Goal: Information Seeking & Learning: Learn about a topic

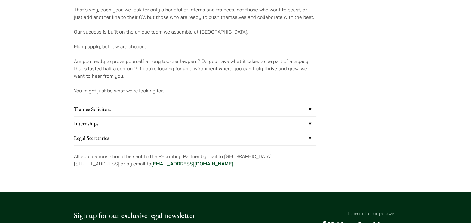
scroll to position [463, 0]
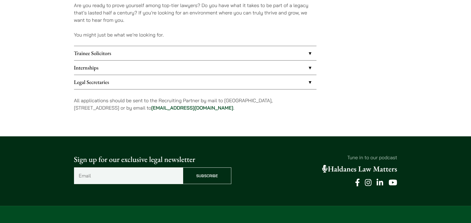
click at [154, 81] on link "Legal Secretaries" at bounding box center [195, 82] width 242 height 14
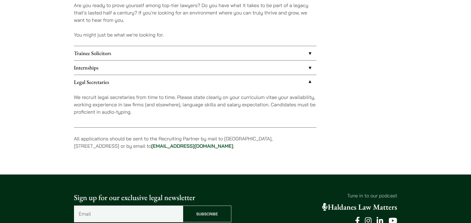
click at [160, 69] on link "Internships" at bounding box center [195, 67] width 242 height 14
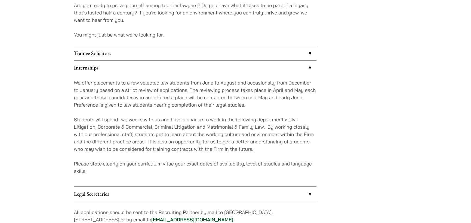
click at [167, 56] on link "Trainee Solicitors" at bounding box center [195, 53] width 242 height 14
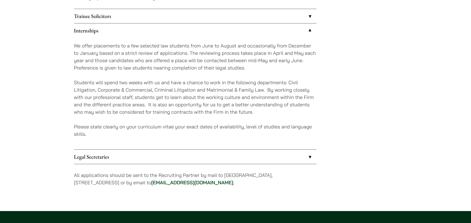
scroll to position [508, 0]
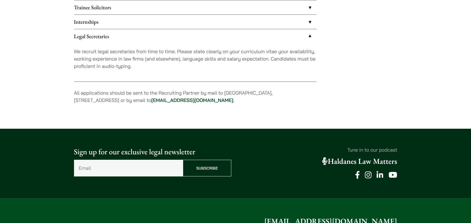
scroll to position [463, 0]
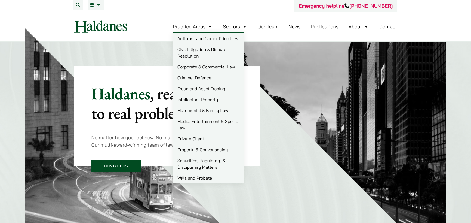
click at [209, 50] on link "Civil Litigation & Dispute Resolution" at bounding box center [208, 52] width 71 height 17
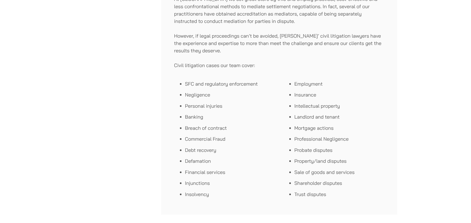
scroll to position [327, 0]
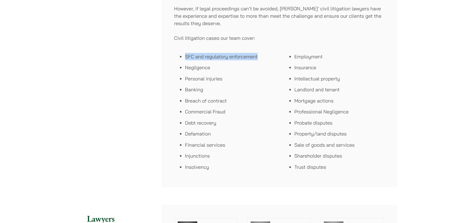
drag, startPoint x: 259, startPoint y: 57, endPoint x: 182, endPoint y: 55, distance: 77.0
click at [182, 55] on ul "SFC and regulatory enforcement Negligence Personal injuries Banking Breach of c…" at bounding box center [224, 112] width 101 height 118
click at [243, 76] on li "Personal injuries" at bounding box center [230, 78] width 90 height 7
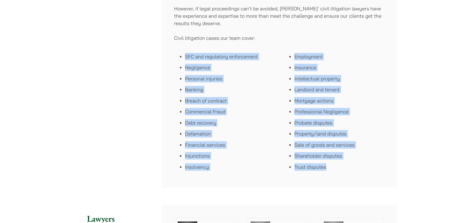
drag, startPoint x: 185, startPoint y: 55, endPoint x: 352, endPoint y: 169, distance: 202.4
click at [356, 158] on li "Shareholder disputes" at bounding box center [339, 155] width 90 height 7
drag, startPoint x: 331, startPoint y: 168, endPoint x: 192, endPoint y: 58, distance: 177.8
click at [192, 58] on div "SFC and regulatory enforcement Negligence Personal injuries Banking Breach of c…" at bounding box center [279, 111] width 210 height 125
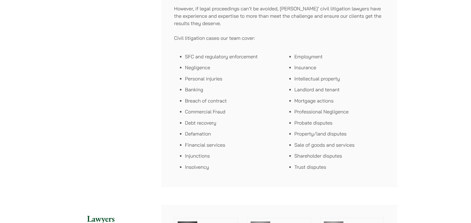
click at [186, 57] on li "SFC and regulatory enforcement" at bounding box center [230, 56] width 90 height 7
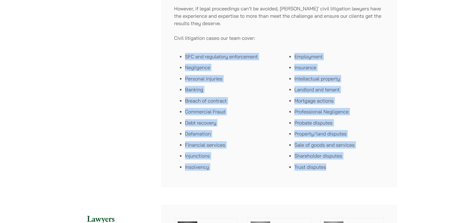
drag, startPoint x: 185, startPoint y: 57, endPoint x: 325, endPoint y: 166, distance: 177.6
click at [325, 166] on div "SFC and regulatory enforcement Negligence Personal injuries Banking Breach of c…" at bounding box center [279, 111] width 210 height 125
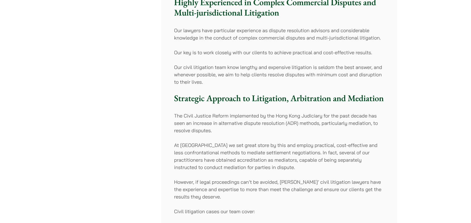
scroll to position [163, 0]
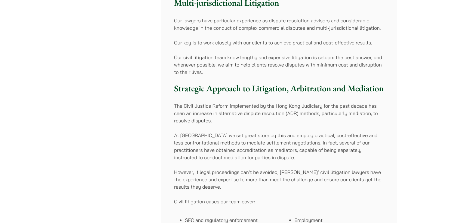
click at [274, 178] on p "However, if legal proceedings can’t be avoided, Haldanes’ civil litigation lawy…" at bounding box center [279, 179] width 210 height 22
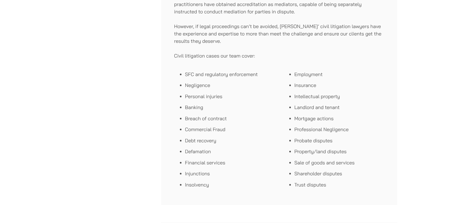
scroll to position [299, 0]
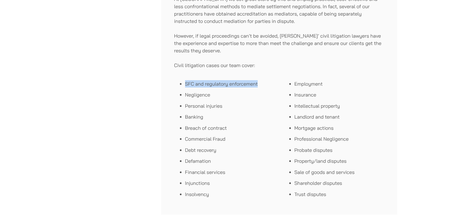
drag, startPoint x: 184, startPoint y: 84, endPoint x: 264, endPoint y: 86, distance: 80.1
click at [264, 86] on ul "SFC and regulatory enforcement Negligence Personal injuries Banking Breach of c…" at bounding box center [224, 139] width 101 height 118
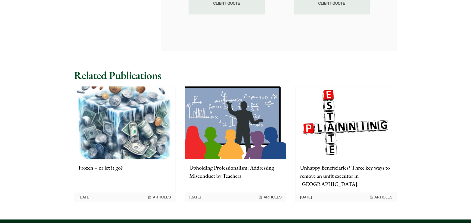
scroll to position [0, 0]
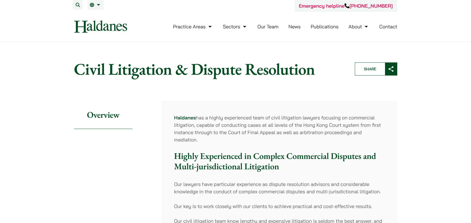
click at [331, 24] on link "Publications" at bounding box center [325, 26] width 28 height 6
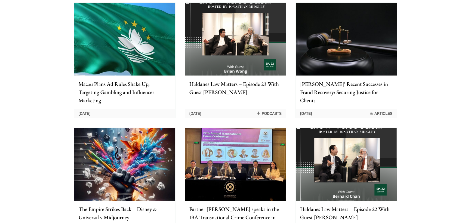
scroll to position [218, 0]
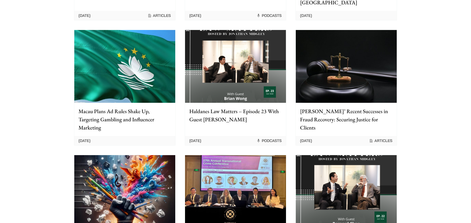
click at [265, 57] on img at bounding box center [235, 66] width 101 height 73
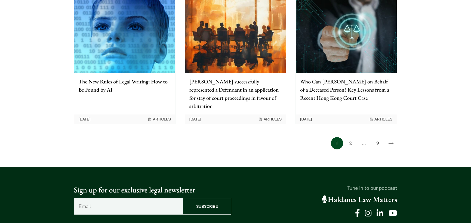
scroll to position [517, 0]
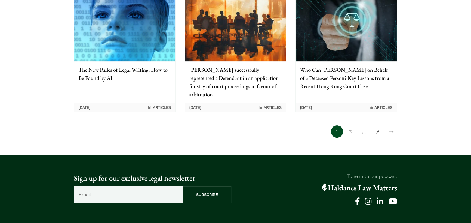
click at [348, 125] on link "2" at bounding box center [350, 131] width 12 height 12
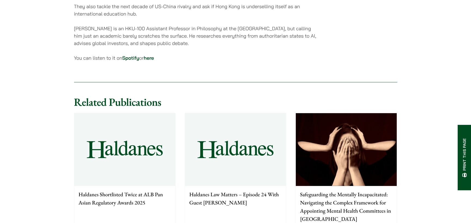
scroll to position [435, 0]
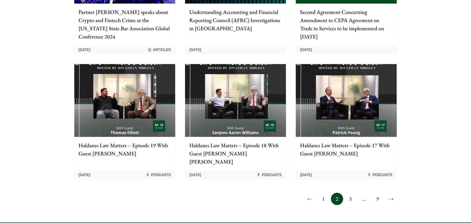
scroll to position [435, 0]
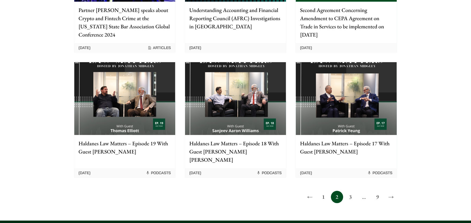
click at [350, 190] on link "3" at bounding box center [350, 196] width 12 height 12
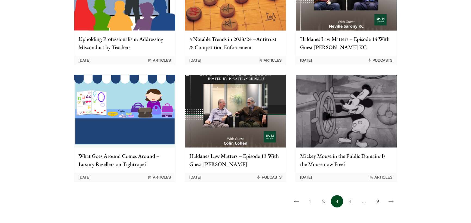
scroll to position [381, 0]
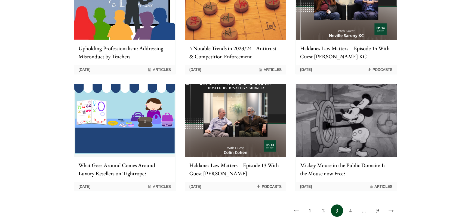
click at [310, 211] on link "1" at bounding box center [310, 210] width 12 height 12
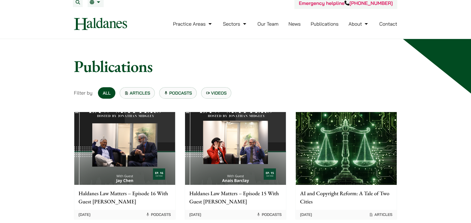
scroll to position [0, 0]
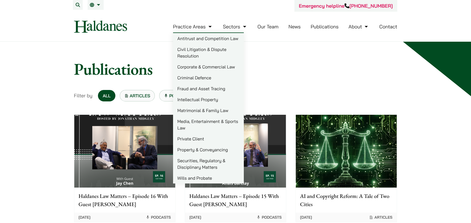
click at [197, 49] on link "Civil Litigation & Dispute Resolution" at bounding box center [208, 52] width 71 height 17
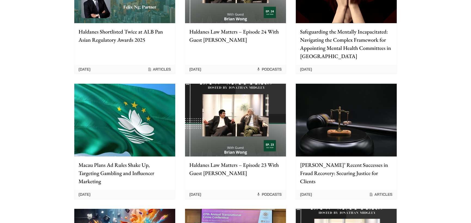
scroll to position [163, 0]
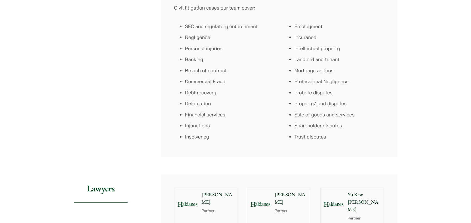
scroll to position [327, 0]
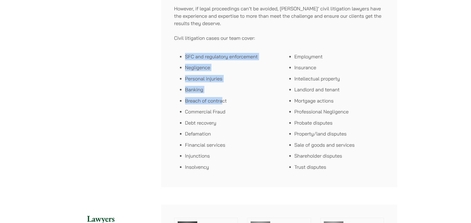
drag, startPoint x: 186, startPoint y: 54, endPoint x: 222, endPoint y: 95, distance: 54.9
click at [221, 94] on ul "SFC and regulatory enforcement Negligence Personal injuries Banking Breach of c…" at bounding box center [224, 112] width 101 height 118
click at [232, 91] on li "Banking" at bounding box center [230, 89] width 90 height 7
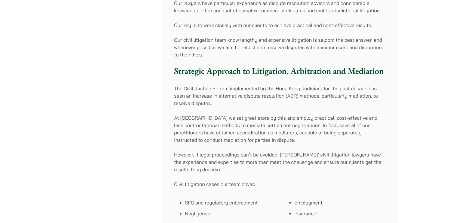
scroll to position [190, 0]
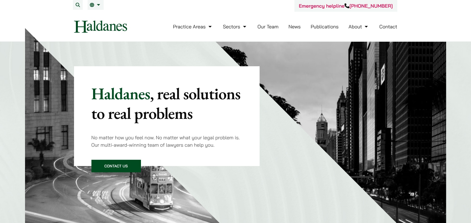
click at [316, 24] on link "Publications" at bounding box center [325, 26] width 28 height 6
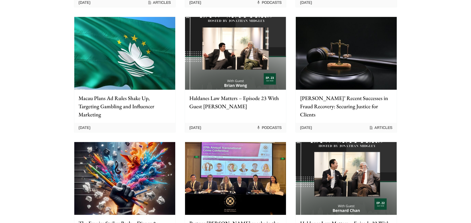
scroll to position [160, 0]
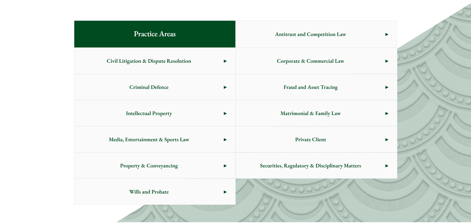
scroll to position [272, 0]
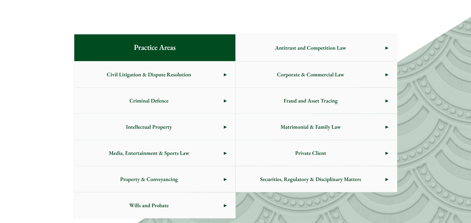
click at [214, 69] on span "Civil Litigation & Dispute Resolution" at bounding box center [149, 75] width 150 height 26
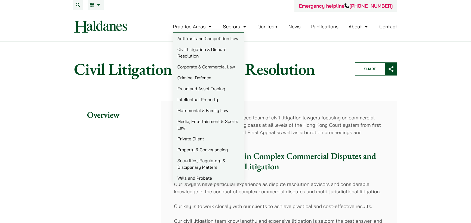
click at [222, 67] on link "Corporate & Commercial Law" at bounding box center [208, 66] width 71 height 11
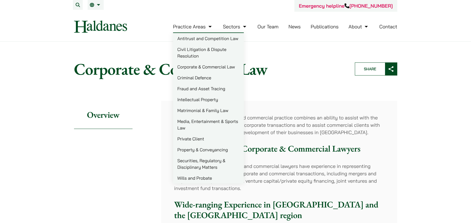
click at [207, 76] on link "Criminal Defence" at bounding box center [208, 77] width 71 height 11
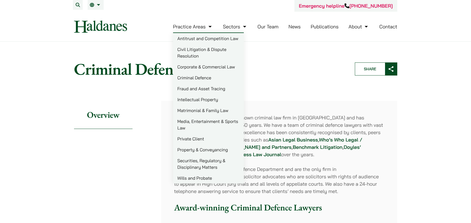
click at [199, 89] on link "Fraud and Asset Tracing" at bounding box center [208, 88] width 71 height 11
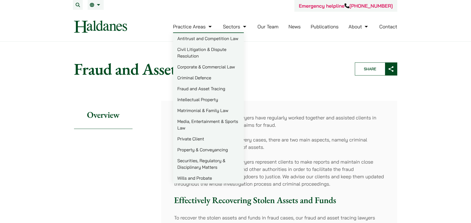
click at [185, 45] on link "Civil Litigation & Dispute Resolution" at bounding box center [208, 52] width 71 height 17
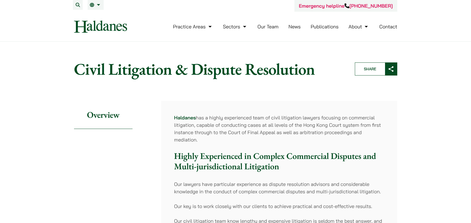
click at [274, 26] on link "Our Team" at bounding box center [267, 26] width 21 height 6
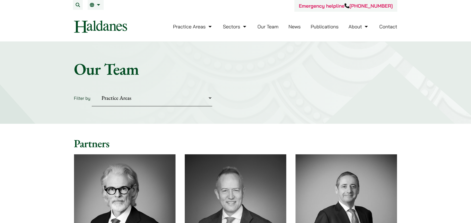
click at [182, 99] on select "Practice Areas Antitrust and Competition Civil Litigation & Dispute Resolution …" at bounding box center [152, 98] width 121 height 17
click at [305, 76] on h1 "Our Team" at bounding box center [235, 69] width 323 height 20
click at [273, 26] on link "Our Team" at bounding box center [267, 26] width 21 height 6
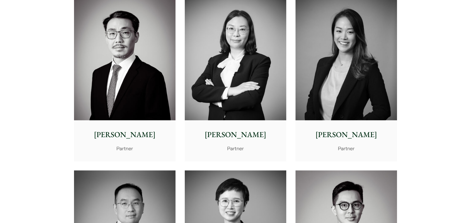
scroll to position [871, 0]
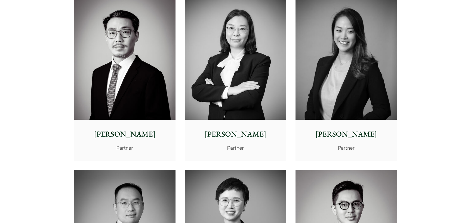
click at [369, 53] on img at bounding box center [347, 55] width 102 height 127
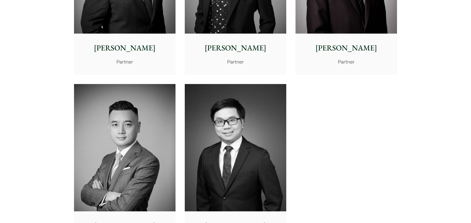
scroll to position [1197, 0]
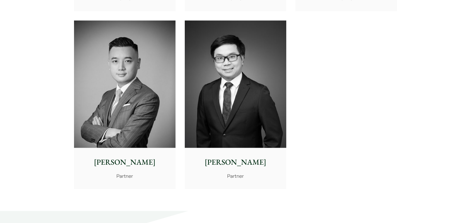
click at [146, 80] on img at bounding box center [125, 83] width 102 height 127
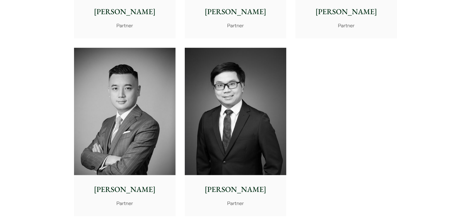
scroll to position [1061, 0]
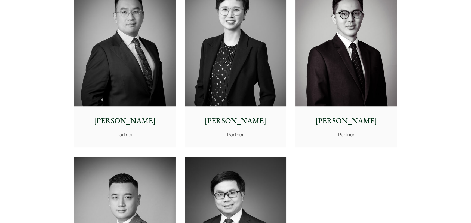
click at [348, 109] on div "Kenley Mak Partner" at bounding box center [347, 126] width 102 height 41
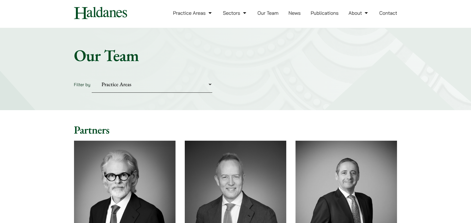
scroll to position [0, 0]
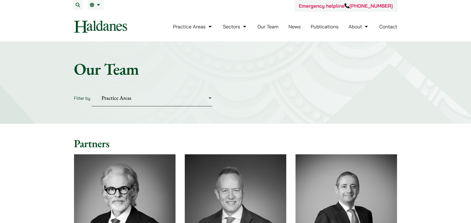
click at [144, 97] on select "Practice Areas Antitrust and Competition Civil Litigation & Dispute Resolution …" at bounding box center [152, 98] width 121 height 17
select select "civil-litigation-dispute-resolution"
click at [92, 90] on select "Practice Areas Antitrust and Competition Civil Litigation & Dispute Resolution …" at bounding box center [152, 98] width 121 height 17
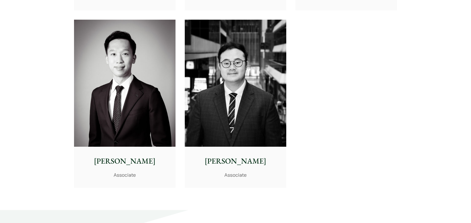
scroll to position [680, 0]
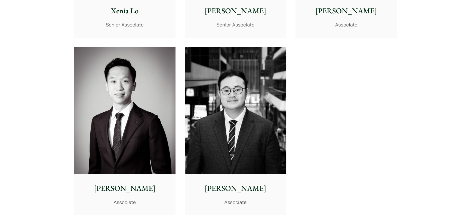
click at [272, 132] on img at bounding box center [236, 110] width 102 height 127
click at [147, 113] on img at bounding box center [125, 110] width 102 height 127
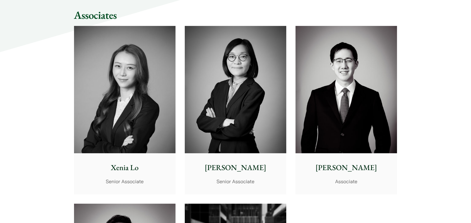
scroll to position [490, 0]
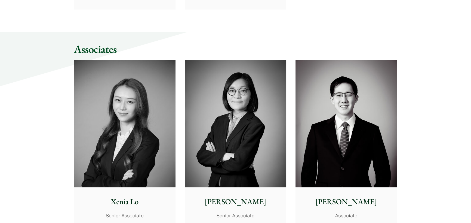
click at [343, 129] on img at bounding box center [347, 123] width 102 height 127
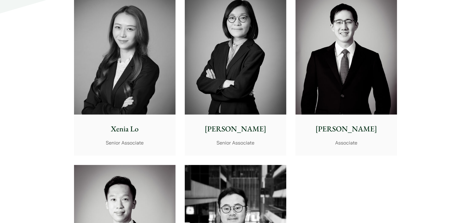
scroll to position [517, 0]
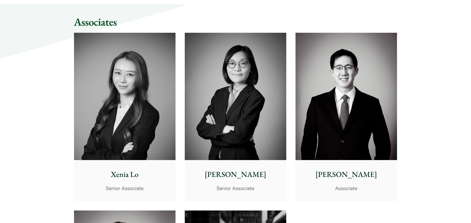
click at [225, 95] on img at bounding box center [236, 96] width 102 height 127
click at [138, 137] on img at bounding box center [125, 96] width 102 height 127
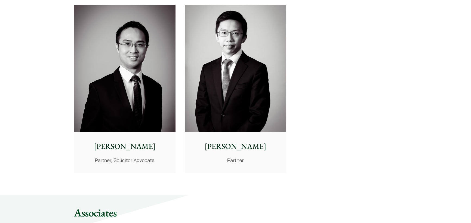
scroll to position [272, 0]
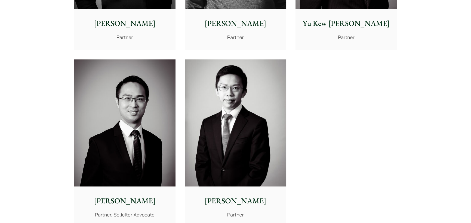
click at [229, 100] on img at bounding box center [236, 122] width 102 height 127
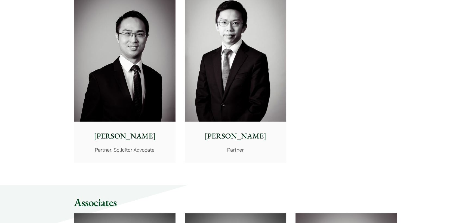
scroll to position [299, 0]
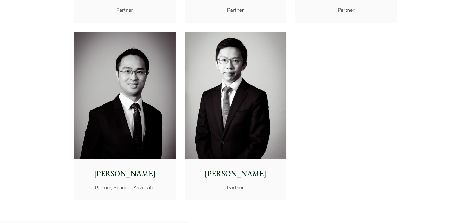
click at [93, 118] on img at bounding box center [125, 95] width 102 height 127
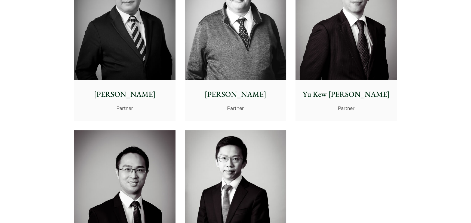
scroll to position [190, 0]
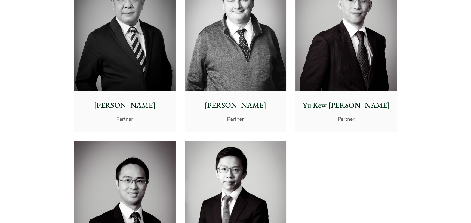
click at [356, 72] on img at bounding box center [347, 27] width 102 height 127
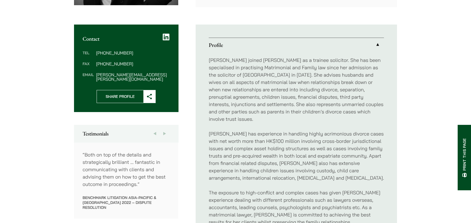
scroll to position [190, 0]
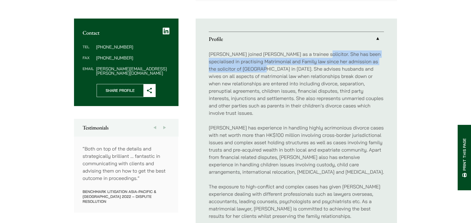
drag, startPoint x: 313, startPoint y: 54, endPoint x: 250, endPoint y: 71, distance: 64.8
click at [250, 71] on p "Patricia joined Haldanes as a trainee solicitor. She has been specialised in pr…" at bounding box center [296, 83] width 175 height 66
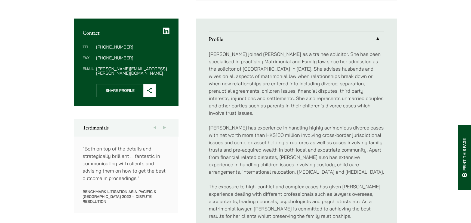
click at [311, 70] on p "Patricia joined Haldanes as a trainee solicitor. She has been specialised in pr…" at bounding box center [296, 83] width 175 height 66
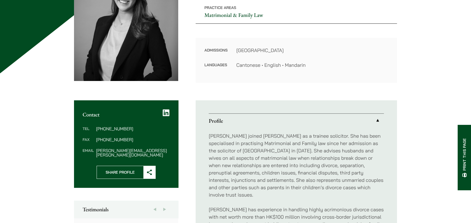
scroll to position [54, 0]
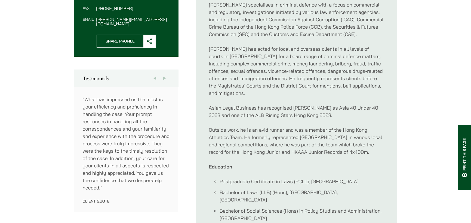
scroll to position [299, 0]
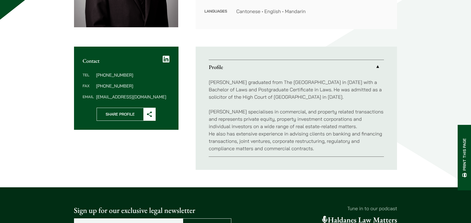
scroll to position [136, 0]
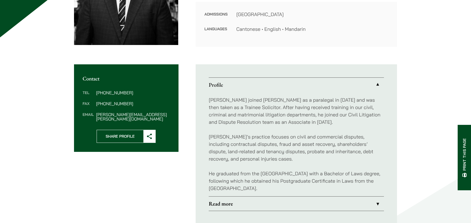
scroll to position [190, 0]
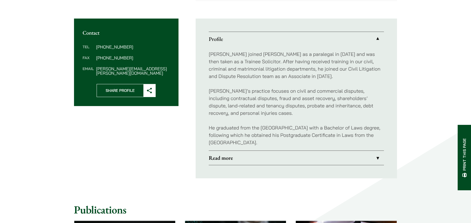
click at [377, 157] on link "Read more" at bounding box center [296, 157] width 175 height 14
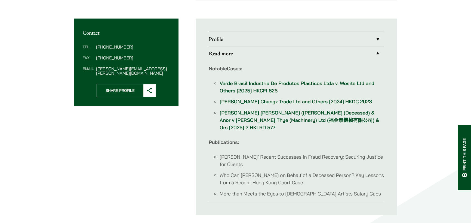
click at [376, 54] on link "Read more" at bounding box center [296, 53] width 175 height 14
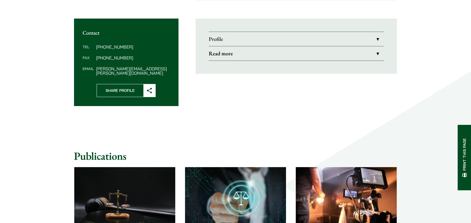
click at [376, 36] on link "Profile" at bounding box center [296, 39] width 175 height 14
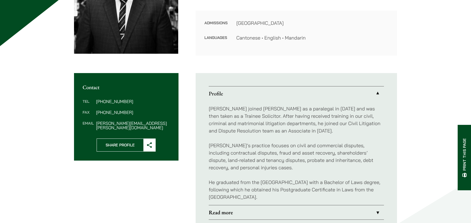
scroll to position [163, 0]
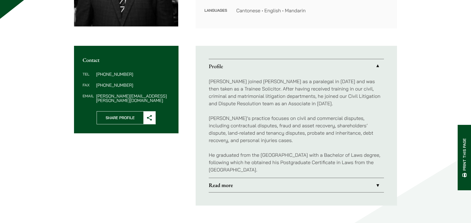
click at [366, 182] on link "Read more" at bounding box center [296, 185] width 175 height 14
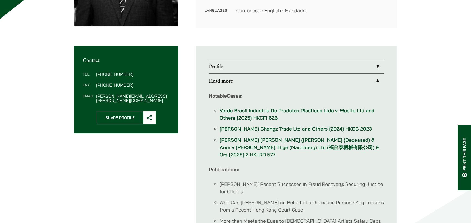
click at [382, 79] on link "Read more" at bounding box center [296, 80] width 175 height 14
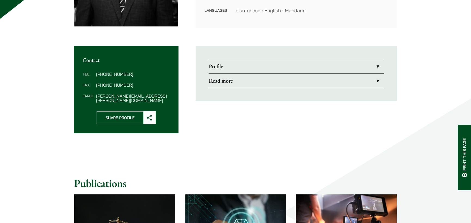
click at [377, 71] on link "Profile" at bounding box center [296, 66] width 175 height 14
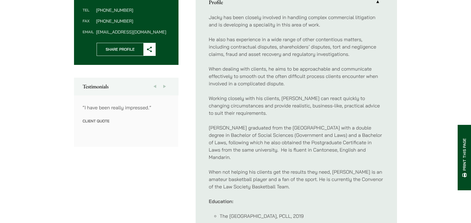
scroll to position [218, 0]
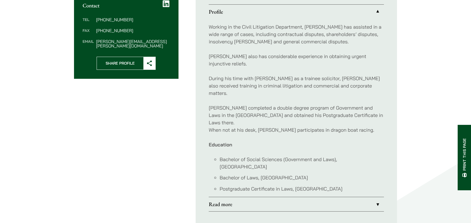
scroll to position [190, 0]
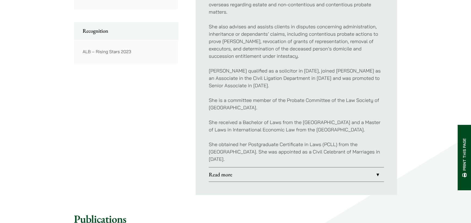
scroll to position [381, 0]
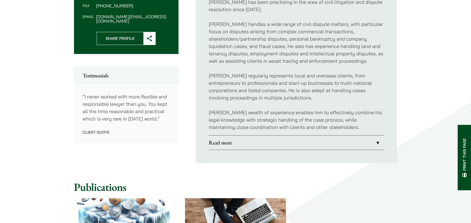
scroll to position [190, 0]
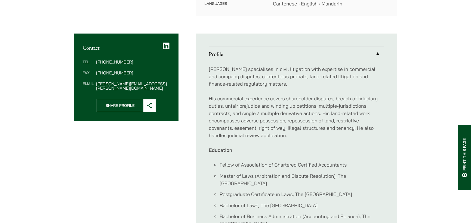
scroll to position [245, 0]
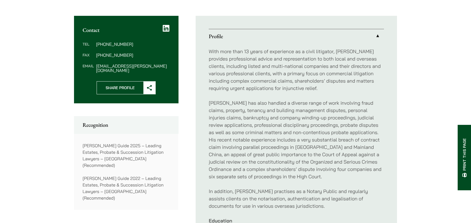
scroll to position [163, 0]
